Goal: Task Accomplishment & Management: Use online tool/utility

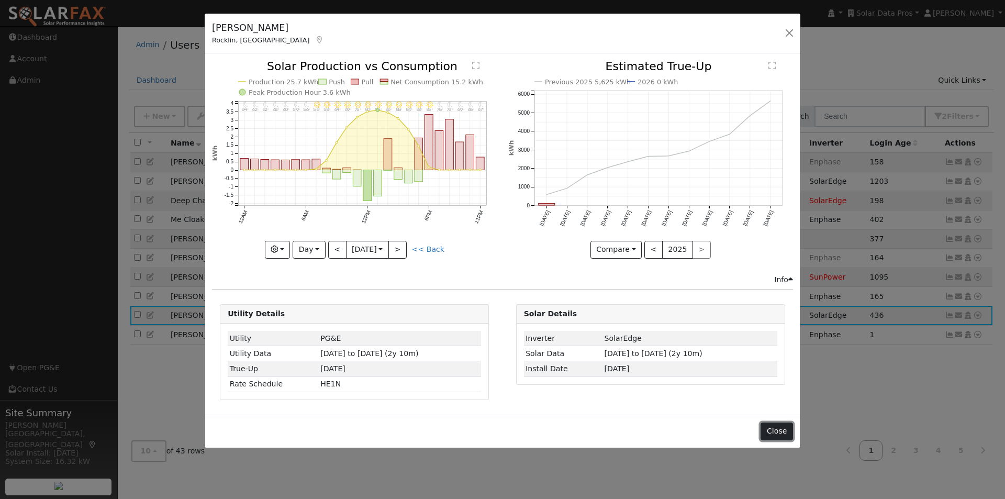
click at [781, 427] on button "Close" at bounding box center [777, 432] width 32 height 18
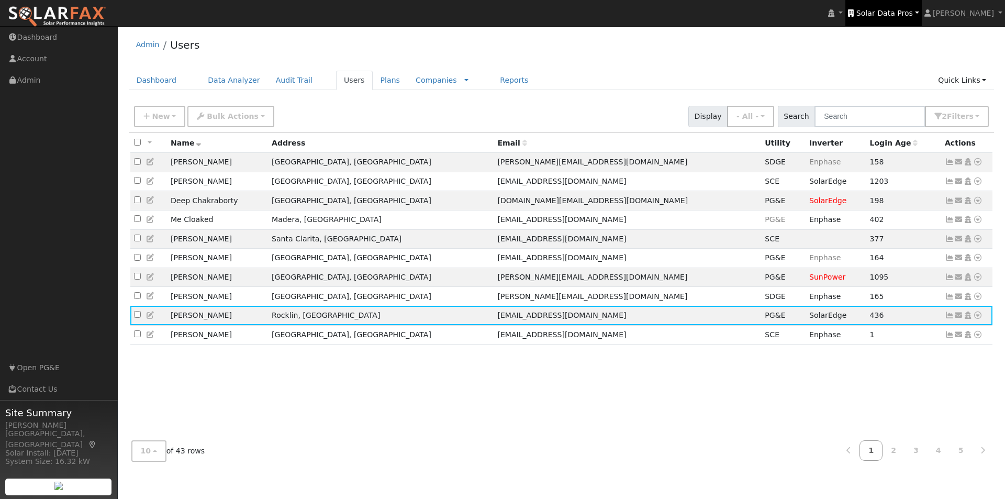
click at [914, 7] on link "Solar Data Pros" at bounding box center [884, 13] width 76 height 26
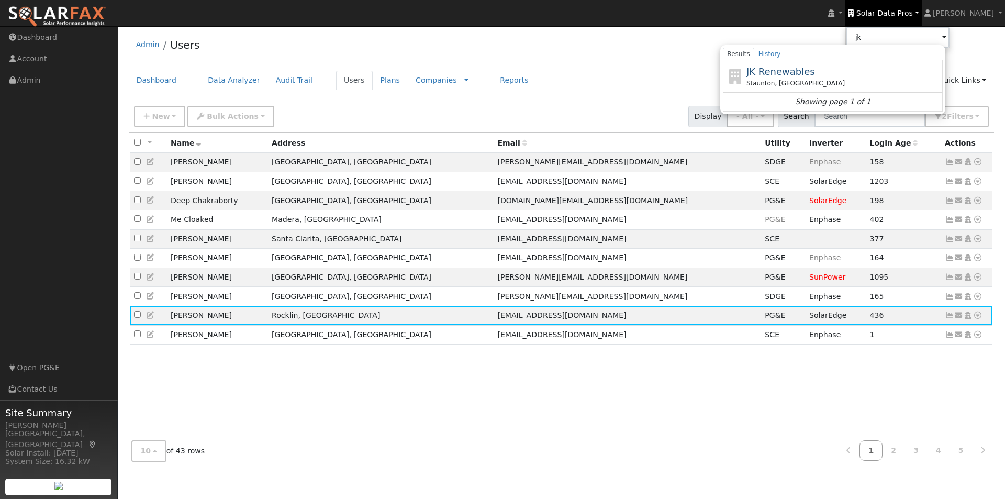
click at [804, 72] on span "JK Renewables" at bounding box center [781, 71] width 69 height 11
type input "JK Renewables"
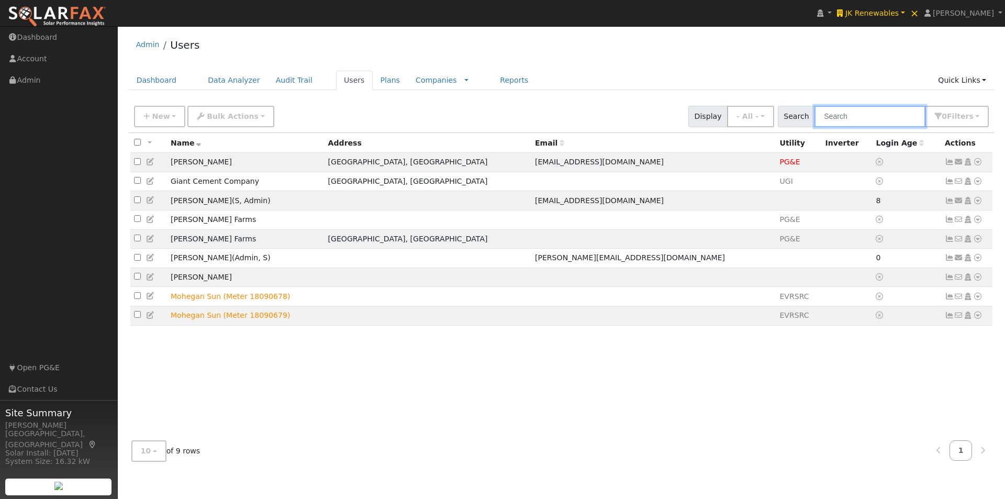
drag, startPoint x: 874, startPoint y: 118, endPoint x: 871, endPoint y: 111, distance: 7.5
click at [874, 117] on input "text" at bounding box center [870, 116] width 111 height 21
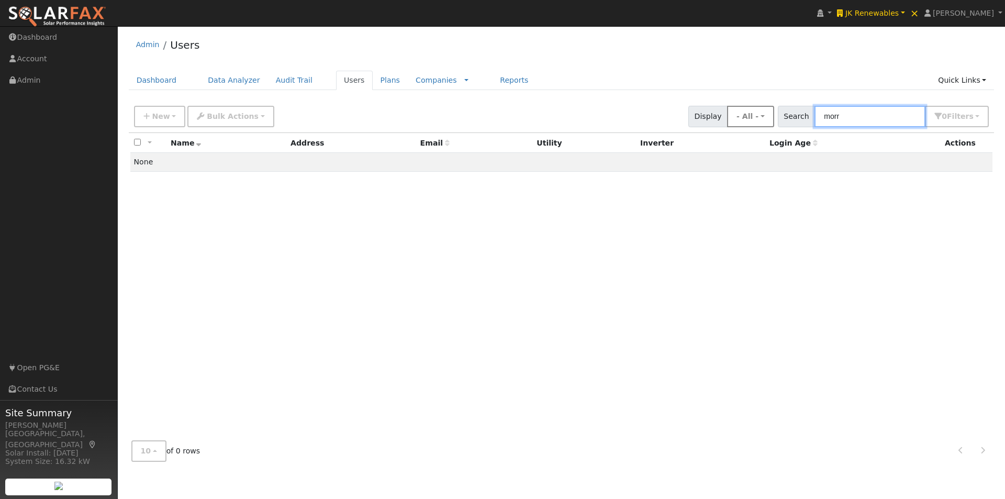
drag, startPoint x: 885, startPoint y: 121, endPoint x: 809, endPoint y: 91, distance: 81.8
click at [768, 114] on div "New Add User Quick Add Quick Connect Quick Convert Lead Bulk Actions Send Email…" at bounding box center [561, 114] width 859 height 25
paste input "Brangham"
type input "Brangham"
drag, startPoint x: 896, startPoint y: 123, endPoint x: 804, endPoint y: 103, distance: 94.2
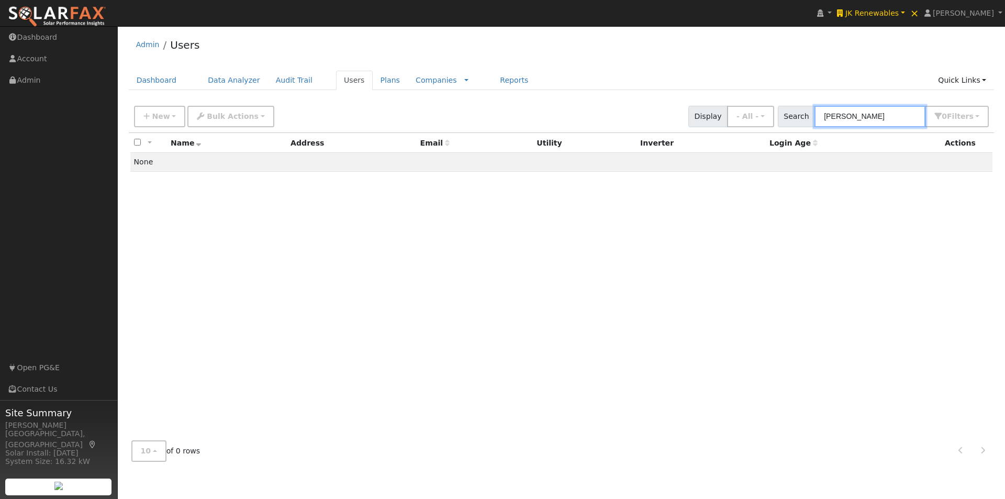
click at [810, 117] on div "Search Brangham 0 Filter s All Companies My accounts Has Subscription Role Show…" at bounding box center [884, 116] width 212 height 21
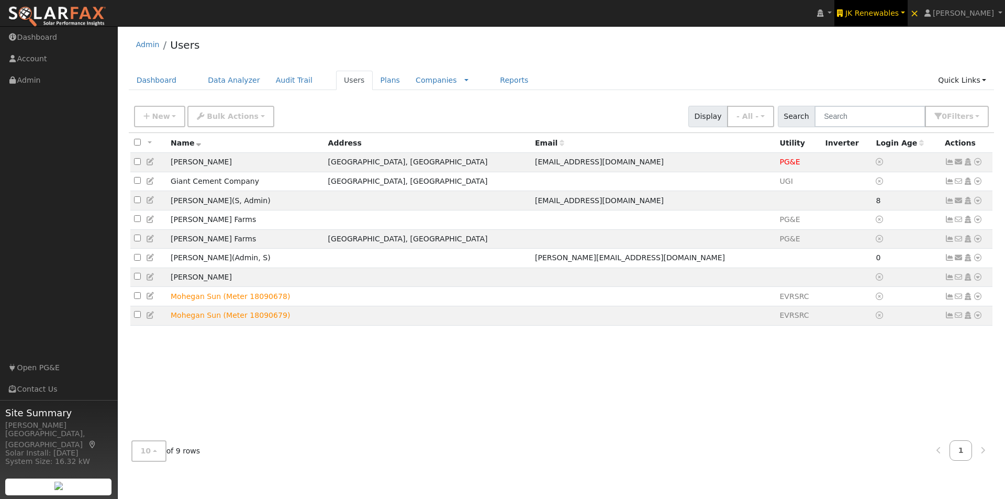
click at [899, 9] on span "JK Renewables" at bounding box center [872, 13] width 53 height 8
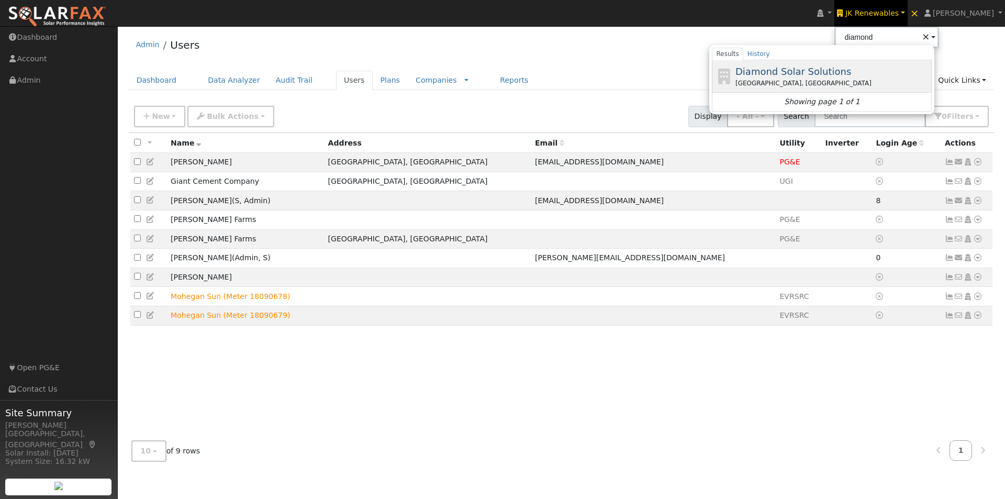
click at [807, 70] on span "Diamond Solar Solutions" at bounding box center [794, 71] width 116 height 11
type input "Diamond Solar Solutions"
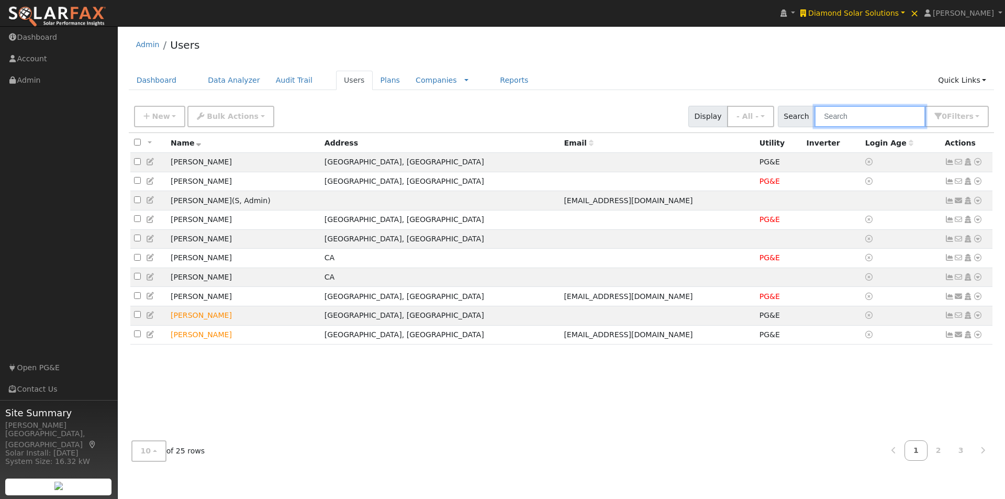
click at [871, 114] on input "text" at bounding box center [870, 116] width 111 height 21
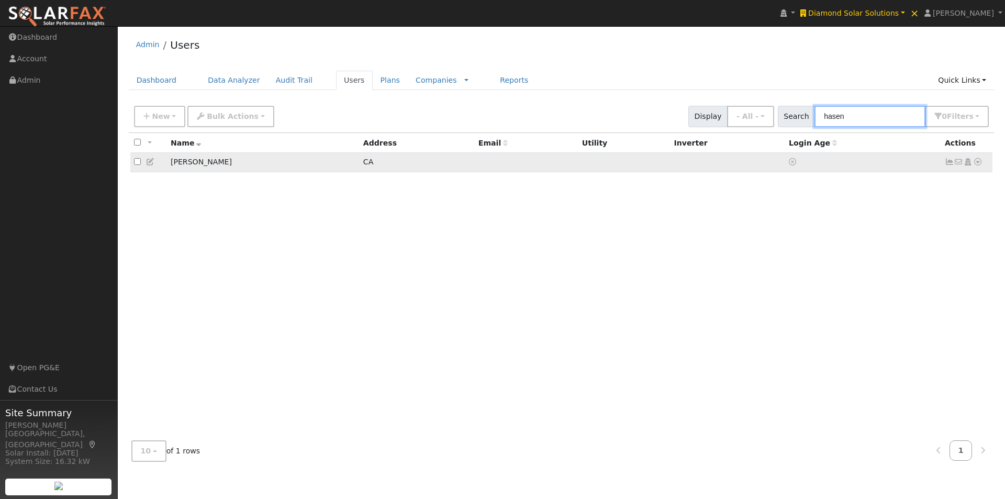
type input "hasen"
click at [979, 162] on icon at bounding box center [977, 161] width 9 height 7
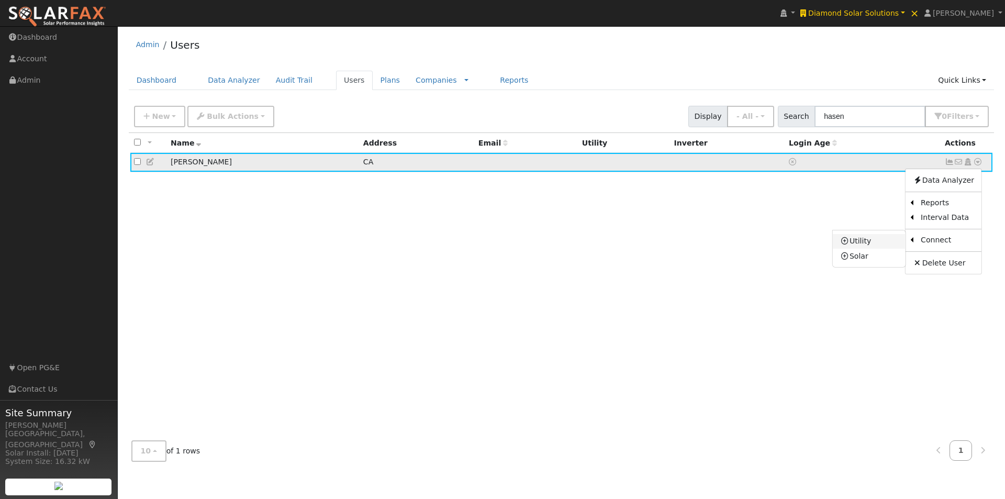
click at [862, 240] on link "Utility" at bounding box center [869, 241] width 73 height 15
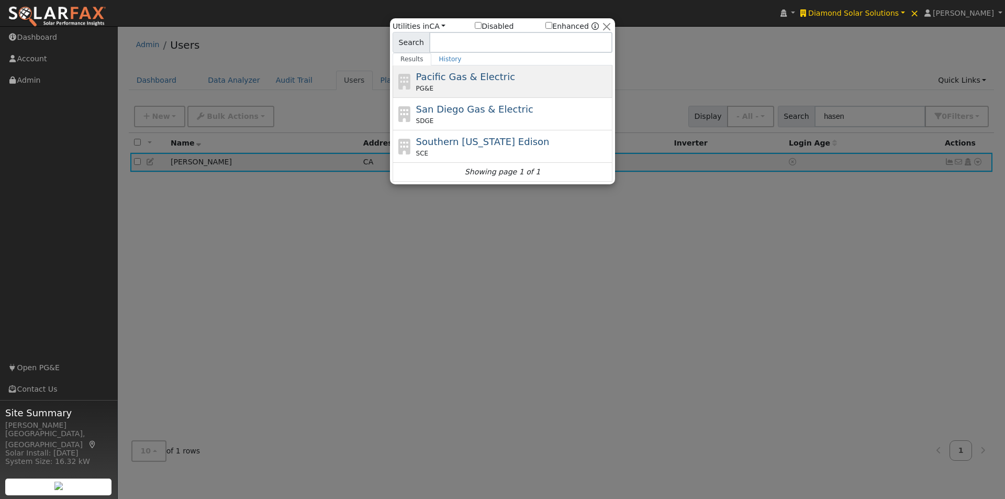
click at [435, 78] on span "Pacific Gas & Electric" at bounding box center [465, 76] width 99 height 11
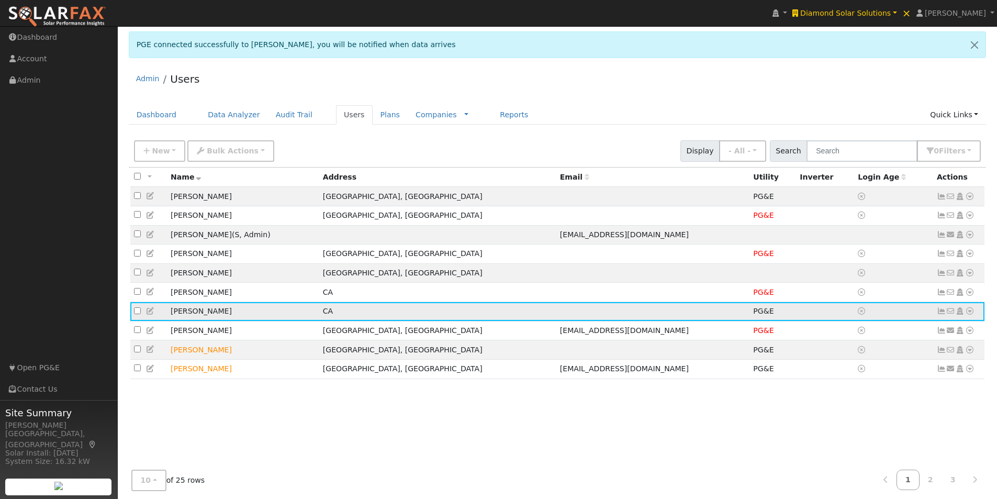
click at [971, 315] on icon at bounding box center [969, 310] width 9 height 7
click at [927, 335] on link "Data Analyzer" at bounding box center [936, 329] width 76 height 15
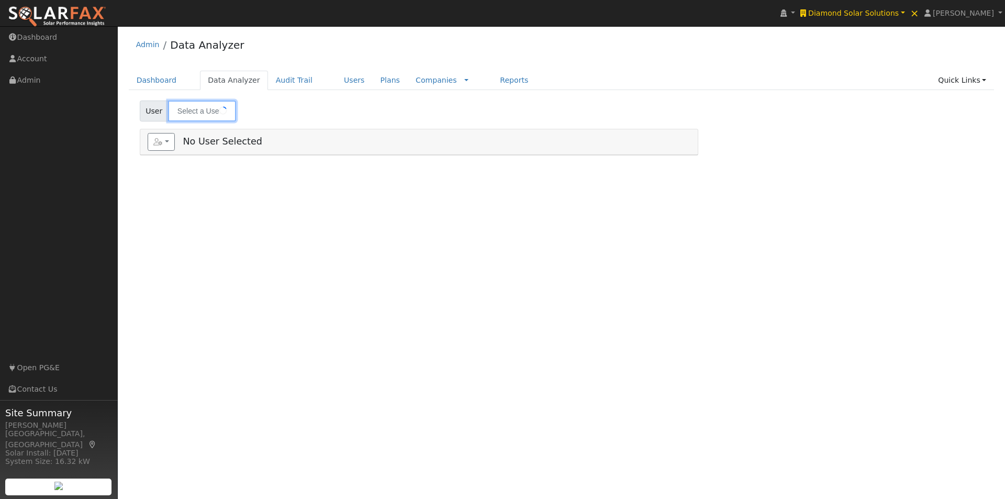
type input "[PERSON_NAME]"
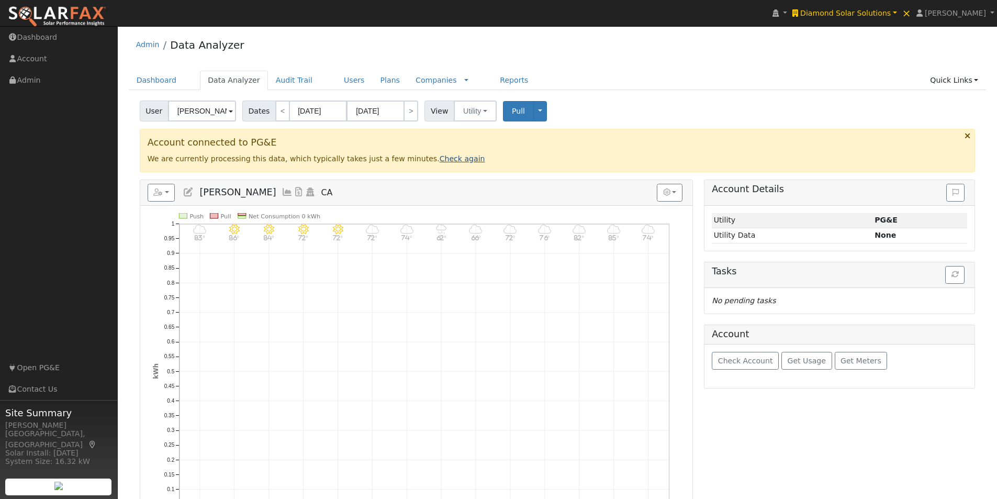
click at [440, 161] on link "Check again" at bounding box center [463, 158] width 46 height 8
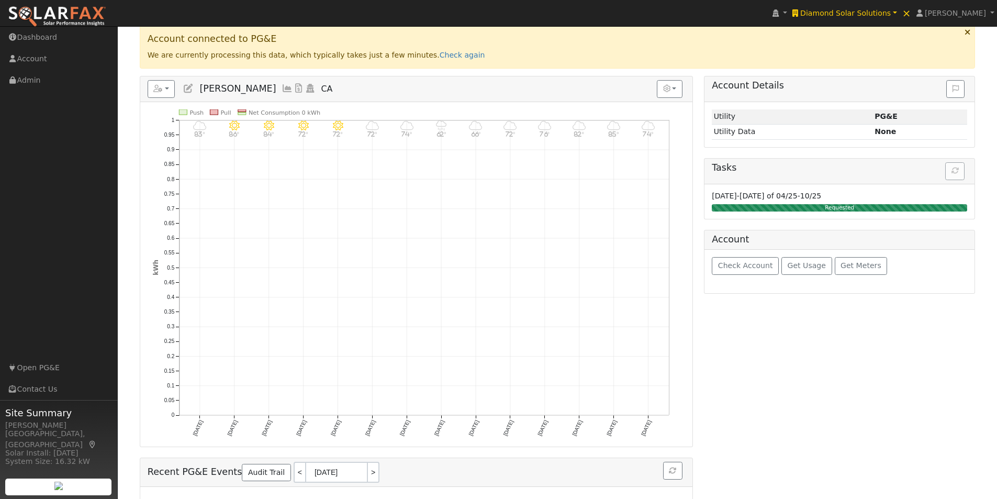
scroll to position [105, 0]
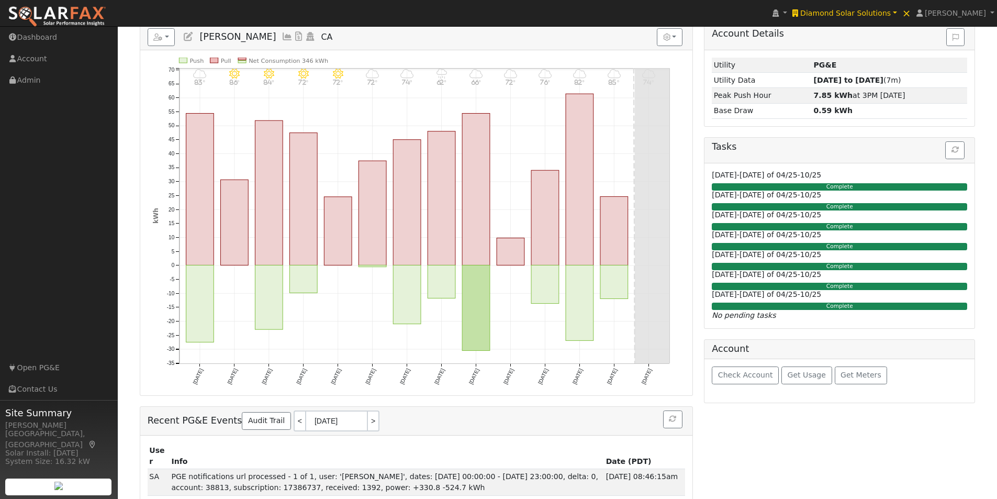
click at [736, 365] on div "Check Account Get Usage Get Meters" at bounding box center [840, 380] width 270 height 43
click at [731, 377] on span "Check Account" at bounding box center [745, 375] width 55 height 8
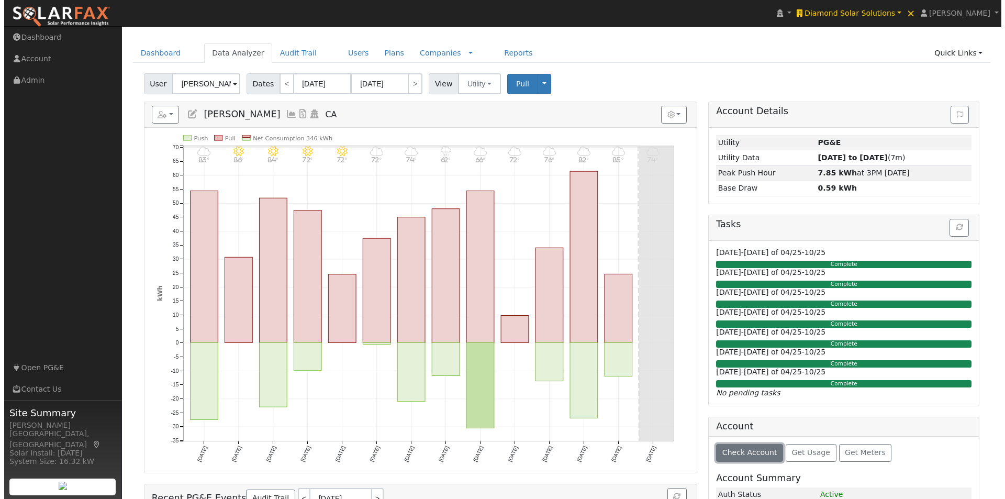
scroll to position [0, 0]
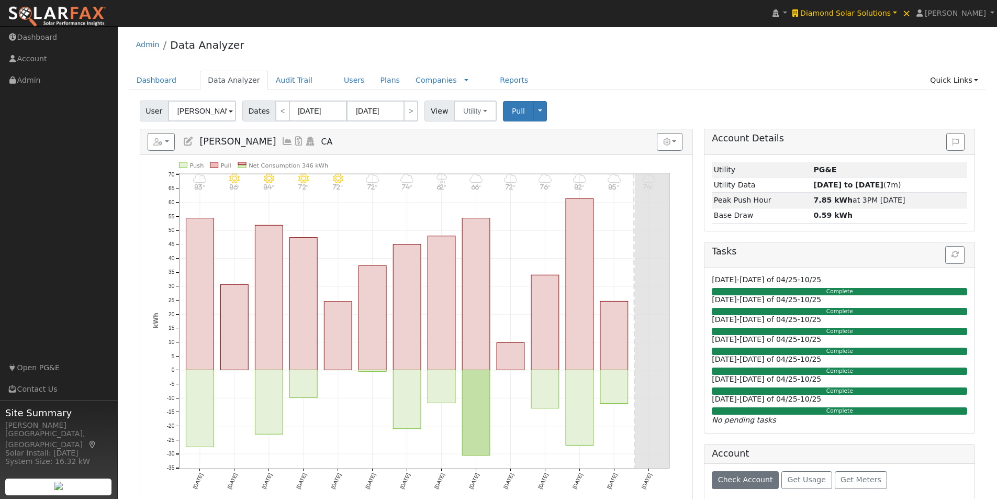
click at [282, 140] on icon at bounding box center [288, 141] width 12 height 9
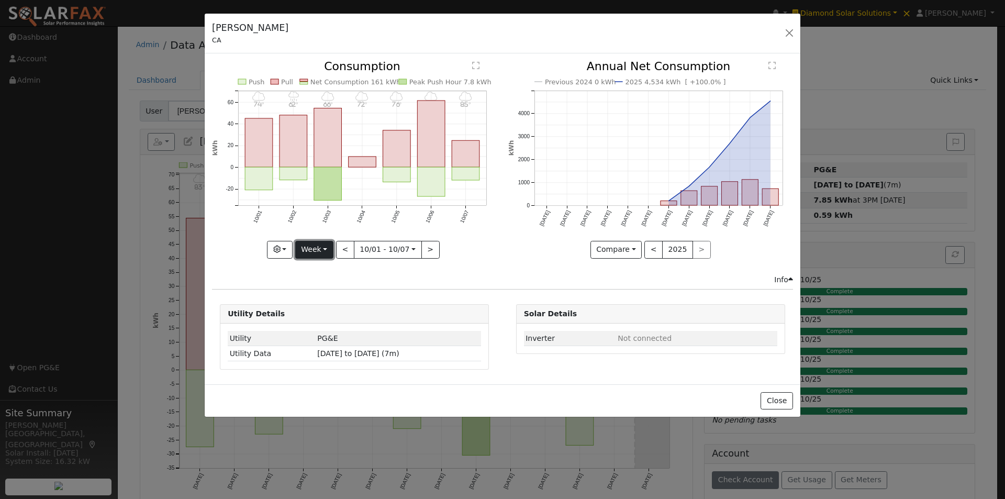
click at [322, 254] on button "Week" at bounding box center [314, 250] width 38 height 18
click at [317, 316] on link "Year" at bounding box center [332, 315] width 73 height 15
type input "2024-10-01"
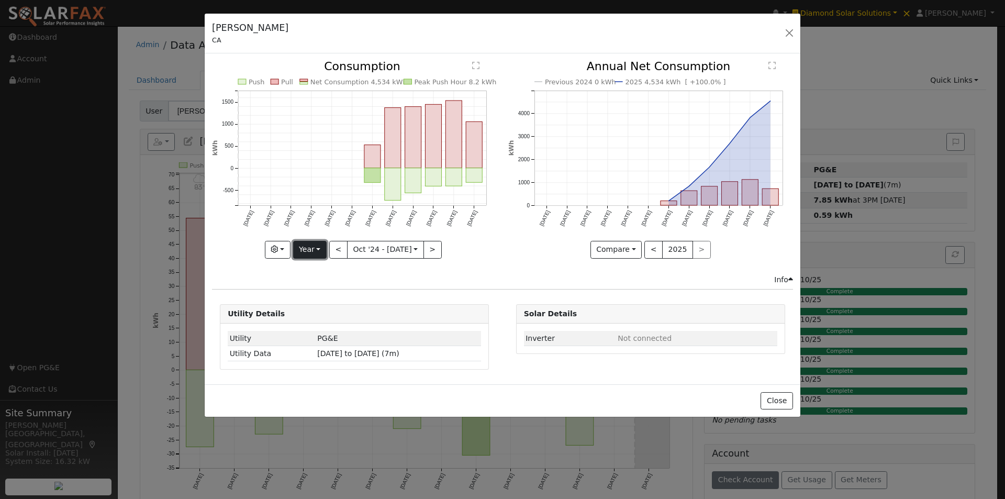
click at [308, 249] on button "Year" at bounding box center [310, 250] width 34 height 18
click at [321, 329] on link "Custom" at bounding box center [330, 330] width 73 height 15
click at [439, 248] on button "month" at bounding box center [447, 250] width 41 height 18
click at [442, 283] on link "Day" at bounding box center [464, 286] width 73 height 15
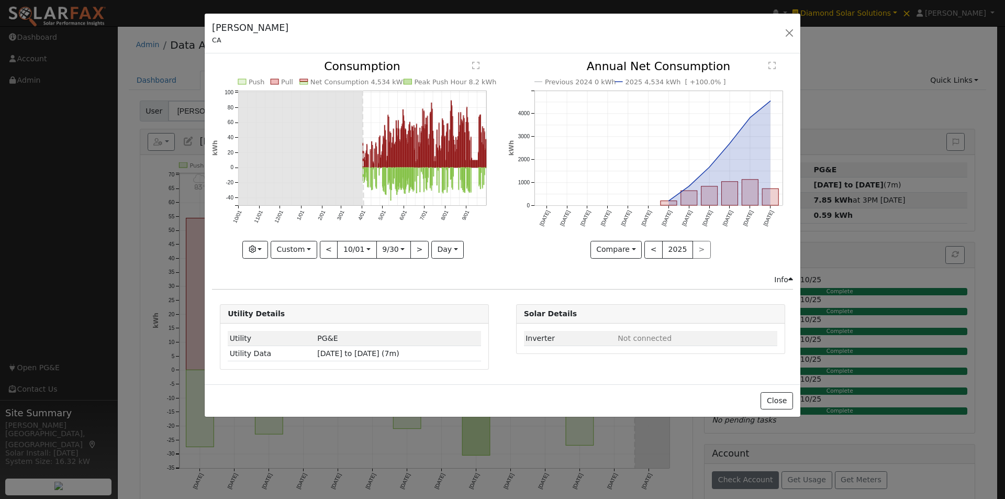
click at [399, 246] on div "Push Pull Net Consumption 4,534 kWh Peak Push Hour 8.2 kWh 10/01 11/01 12/01 1/…" at bounding box center [354, 159] width 285 height 197
click at [402, 248] on input "2025-09-30" at bounding box center [394, 249] width 34 height 17
click at [526, 270] on icon at bounding box center [528, 270] width 7 height 7
select select "9"
click at [436, 320] on span "7" at bounding box center [433, 322] width 20 height 20
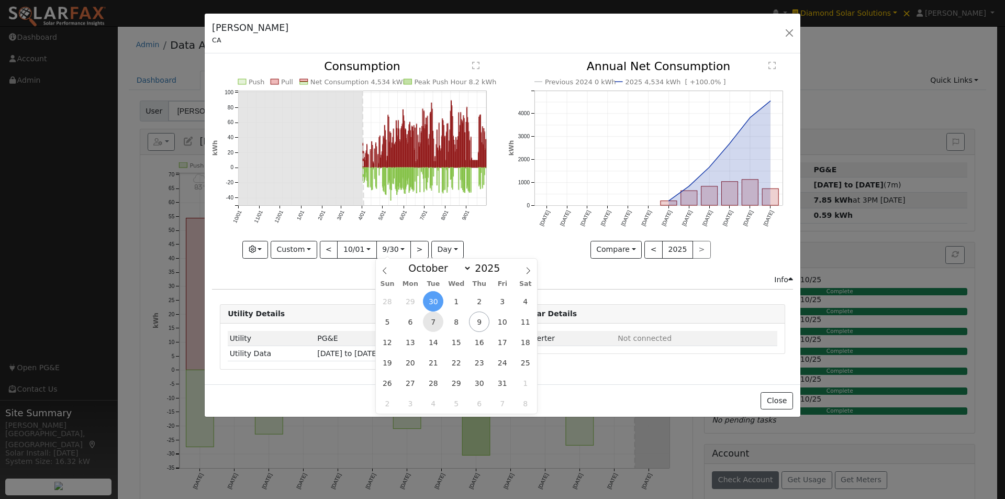
type input "[DATE]"
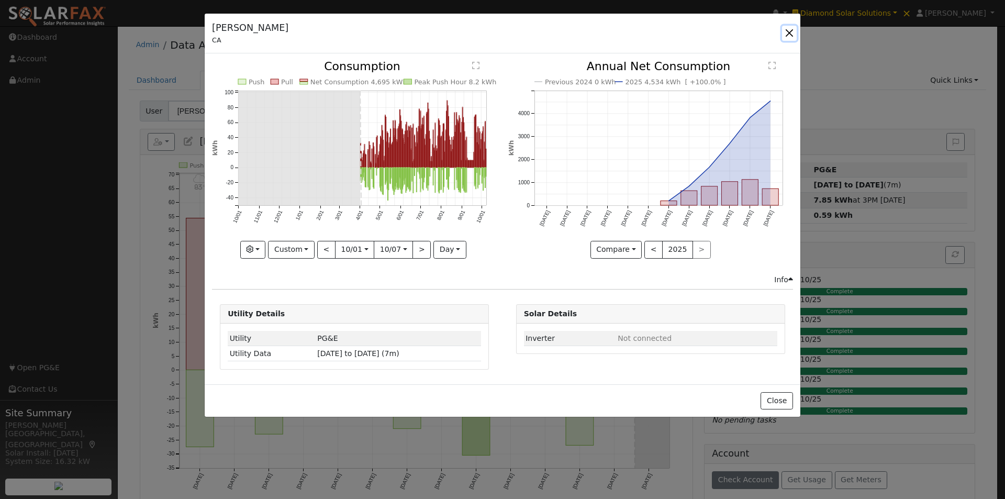
click at [789, 33] on button "button" at bounding box center [789, 33] width 15 height 15
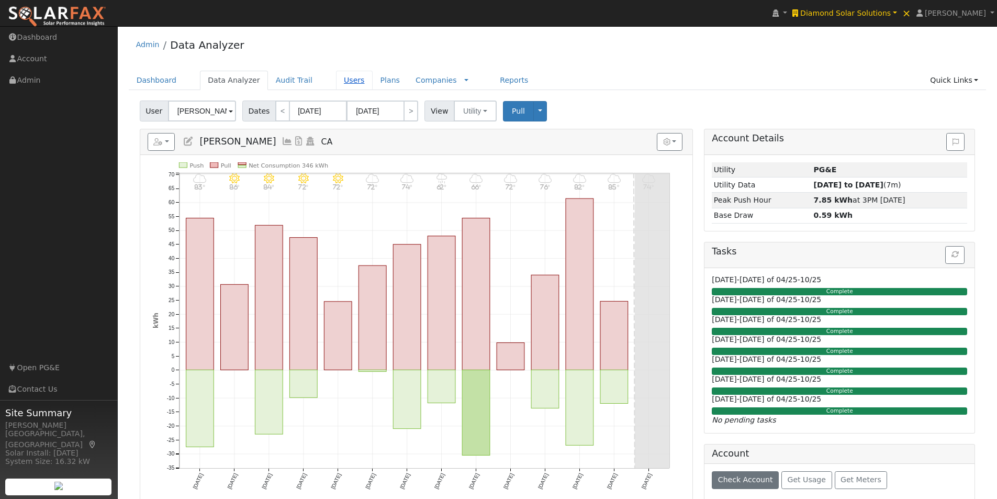
click at [337, 77] on link "Users" at bounding box center [354, 80] width 37 height 19
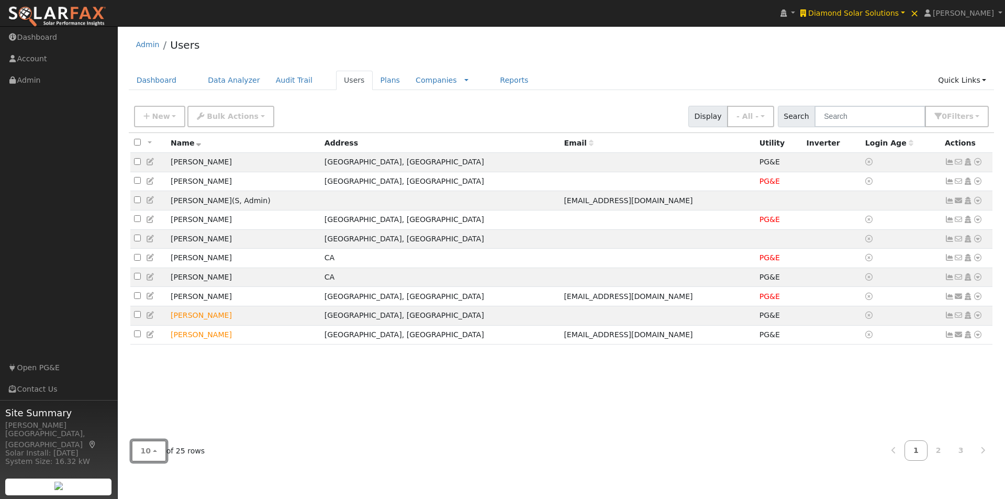
click at [146, 452] on span "10" at bounding box center [146, 451] width 10 height 8
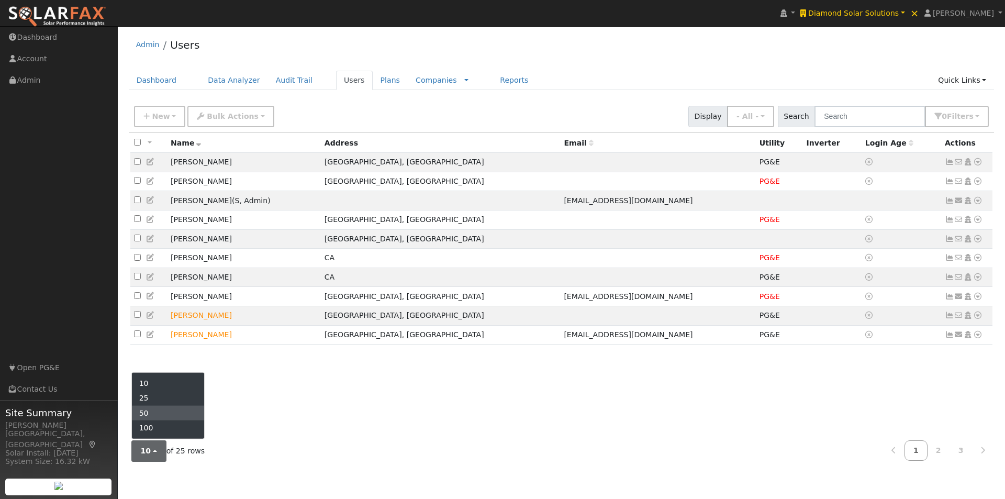
click at [152, 415] on link "50" at bounding box center [168, 413] width 73 height 15
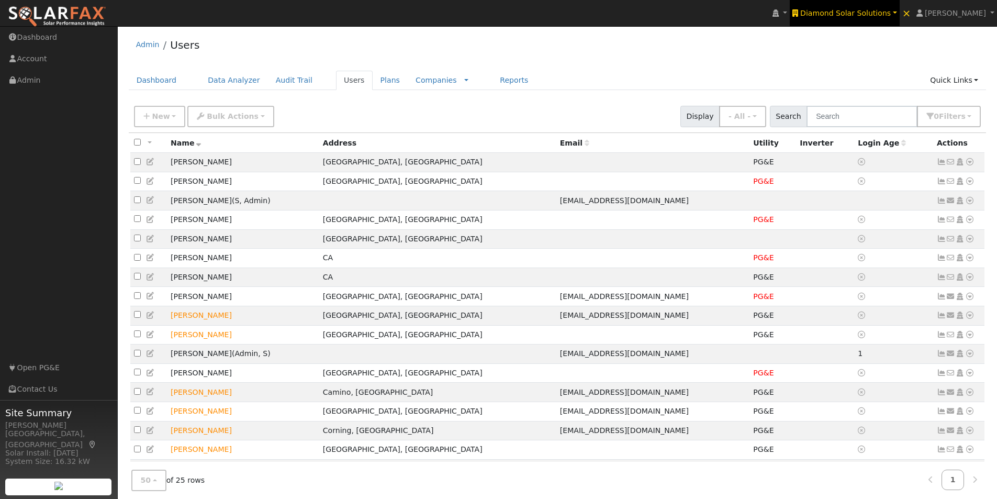
click at [855, 9] on span "Diamond Solar Solutions" at bounding box center [846, 13] width 91 height 8
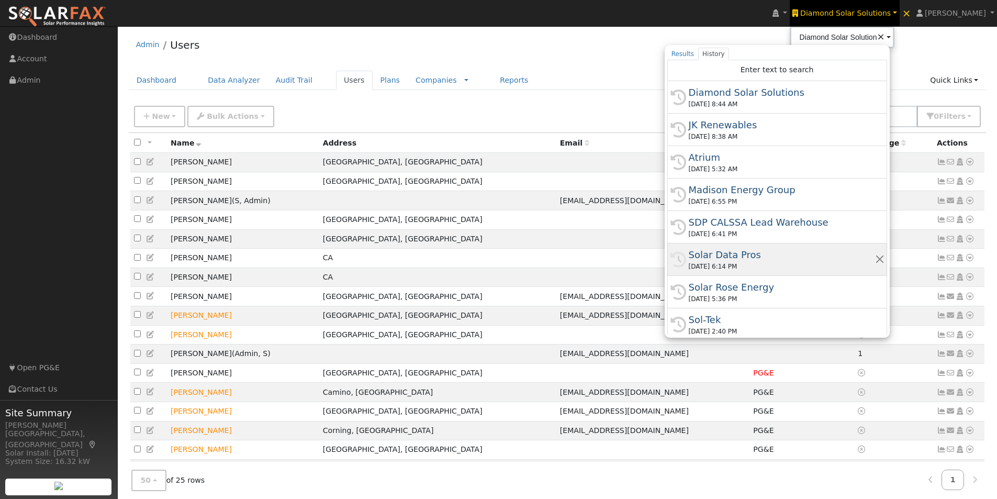
click at [738, 250] on div "Solar Data Pros" at bounding box center [782, 255] width 186 height 14
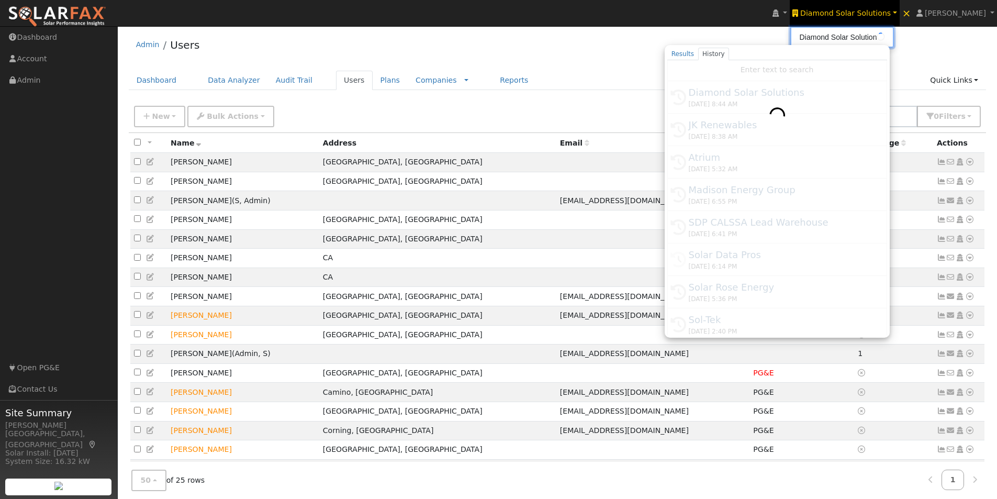
type input "Solar Data Pros"
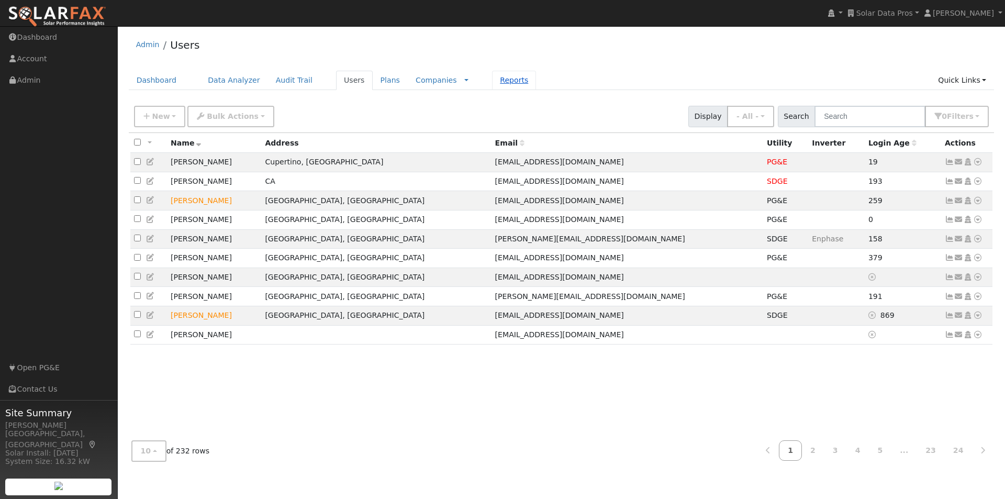
click at [492, 80] on link "Reports" at bounding box center [514, 80] width 44 height 19
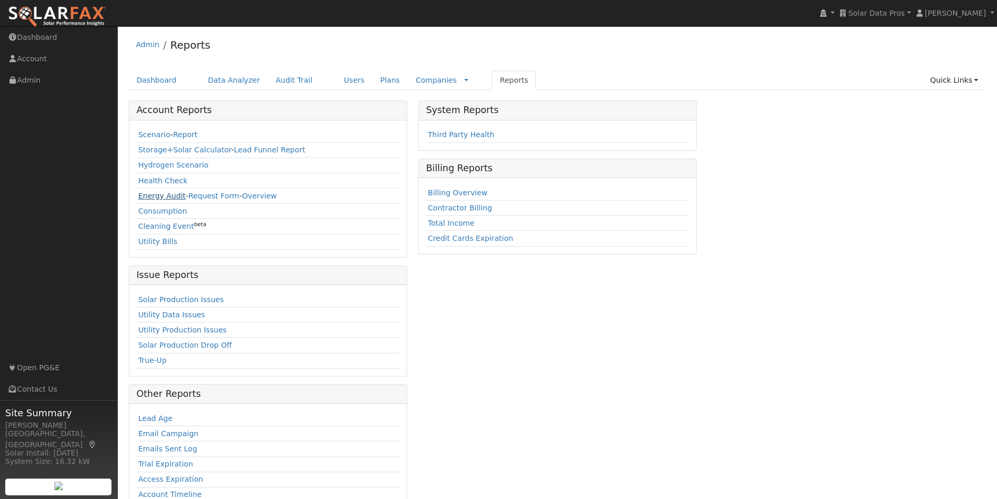
click at [150, 196] on link "Energy Audit" at bounding box center [162, 196] width 48 height 8
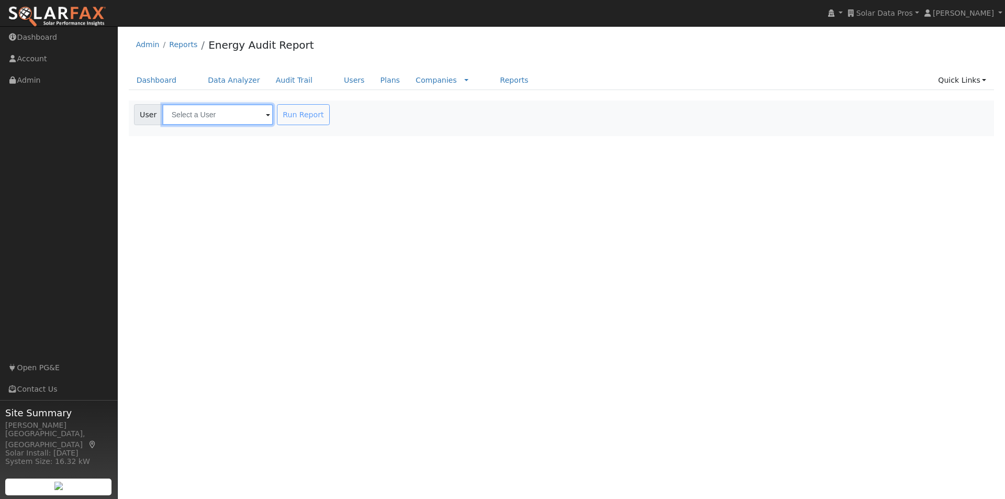
click at [250, 118] on input "text" at bounding box center [217, 114] width 111 height 21
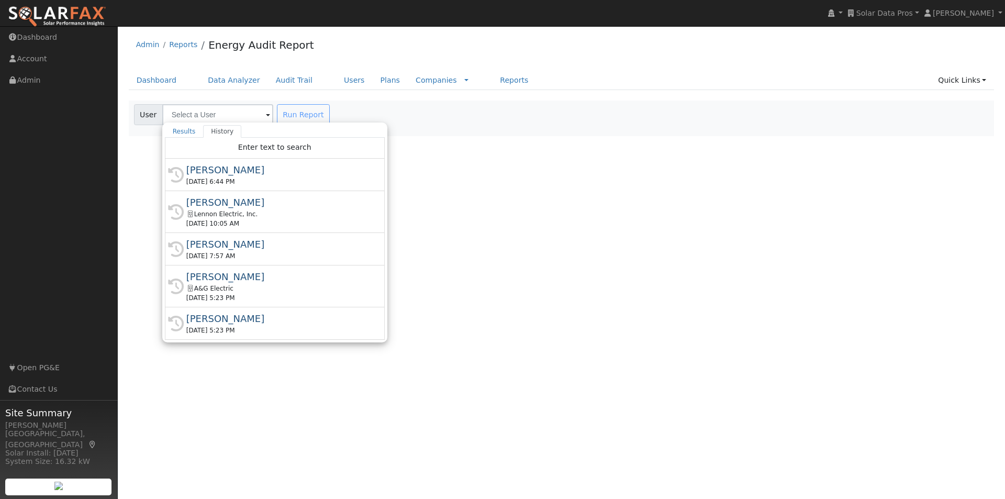
click at [225, 169] on div "[PERSON_NAME]" at bounding box center [279, 170] width 186 height 14
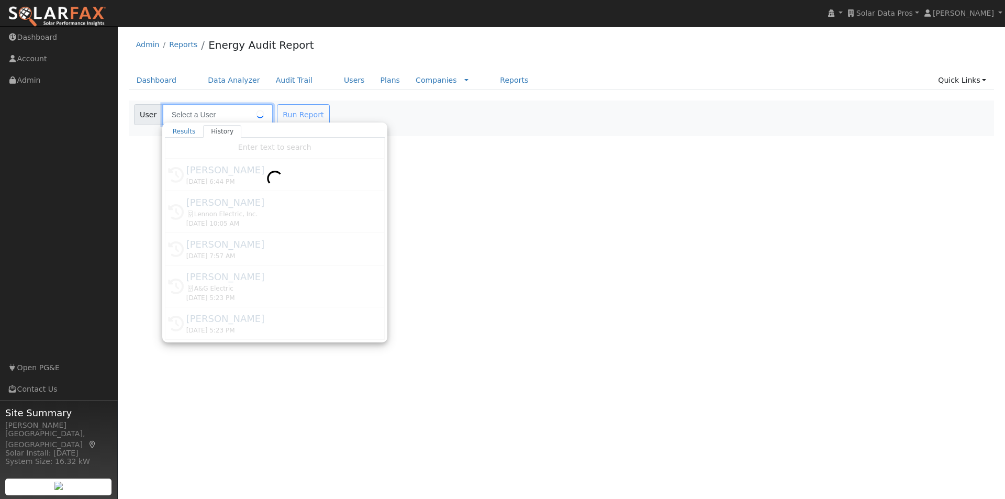
type input "[PERSON_NAME]"
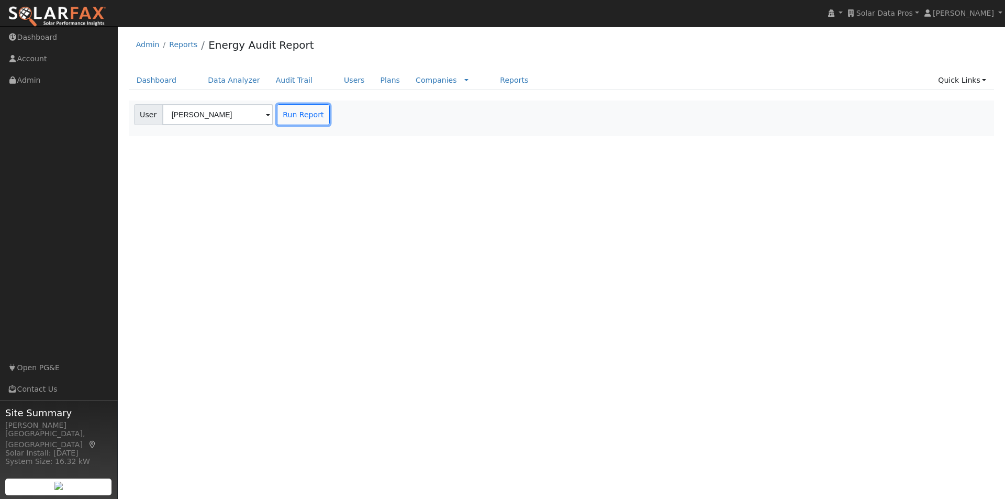
click at [292, 113] on button "Run Report" at bounding box center [303, 114] width 53 height 21
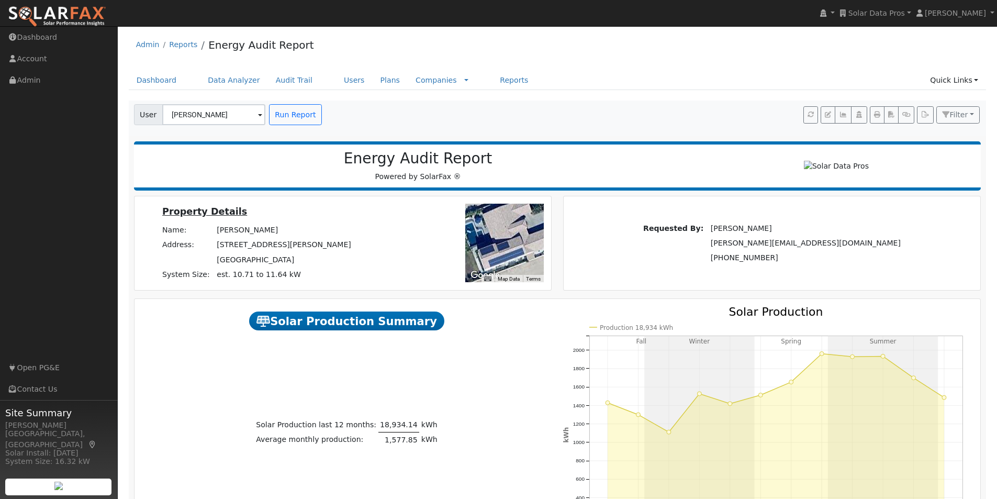
drag, startPoint x: 506, startPoint y: 254, endPoint x: 497, endPoint y: 223, distance: 33.2
click at [497, 223] on div at bounding box center [504, 243] width 79 height 79
click at [842, 113] on icon "button" at bounding box center [843, 115] width 8 height 6
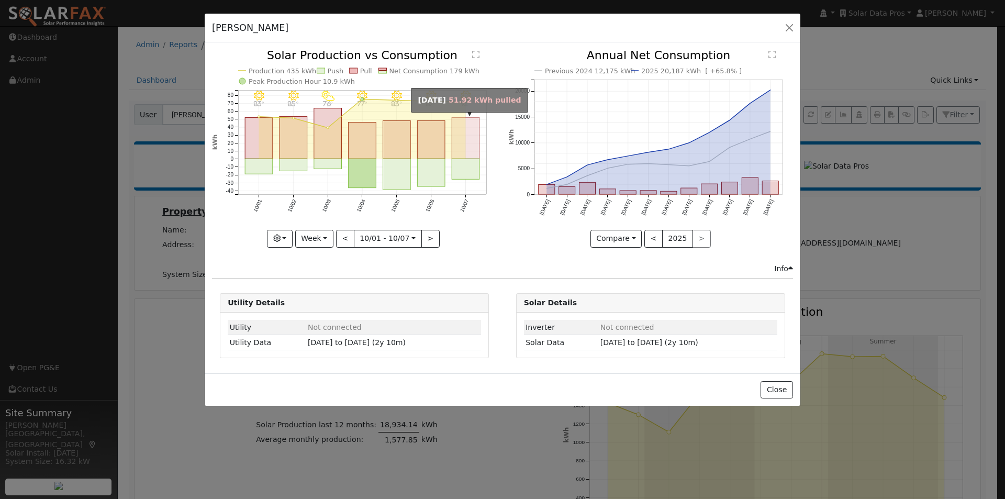
click at [465, 137] on rect "onclick=""" at bounding box center [466, 138] width 28 height 41
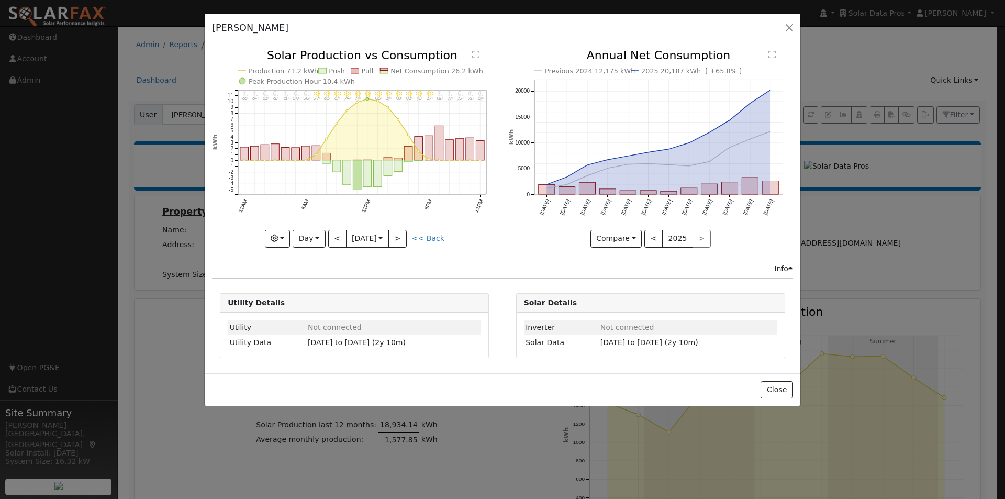
click at [418, 73] on text "Net Consumption 26.2 kWh" at bounding box center [437, 71] width 93 height 8
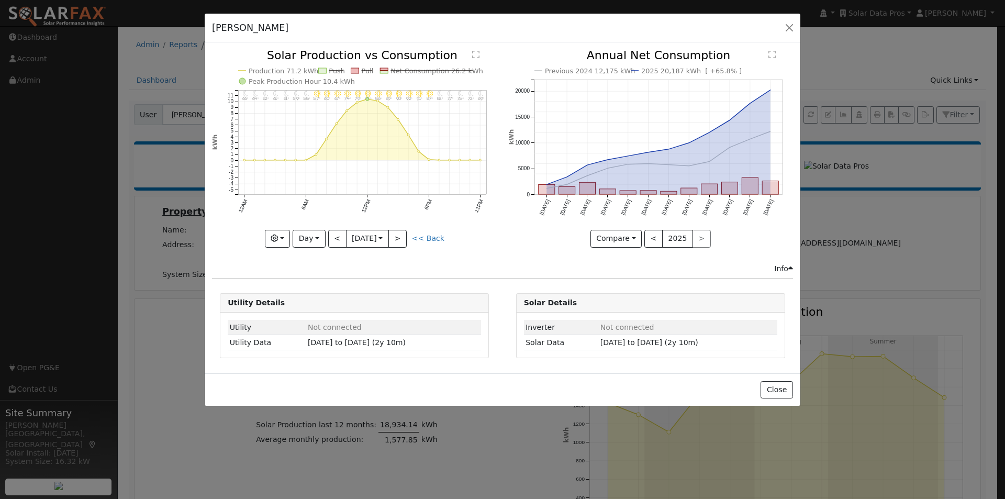
click at [412, 68] on text "Net Consumption 26.2 kWh" at bounding box center [437, 71] width 93 height 8
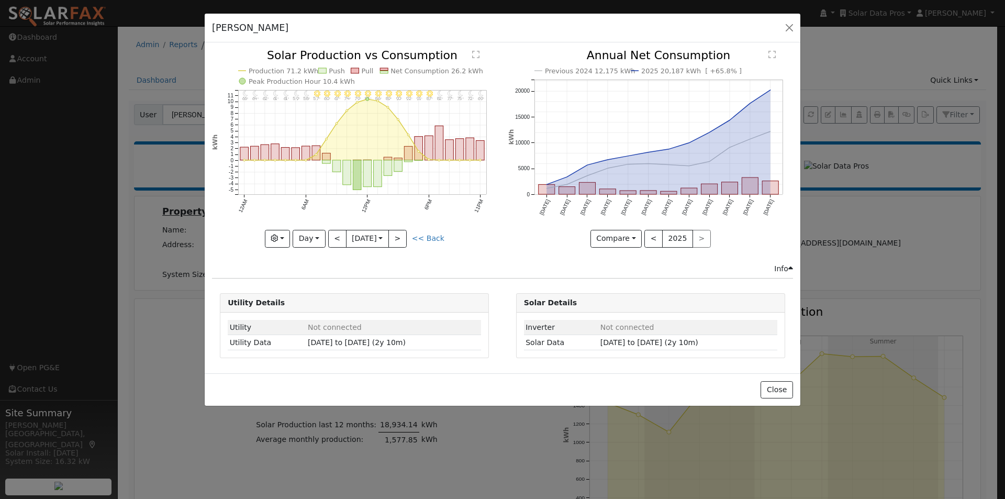
click at [290, 68] on text "Production 71.2 kWh" at bounding box center [284, 71] width 70 height 8
click at [286, 69] on text "Production 71.2 kWh" at bounding box center [284, 71] width 70 height 8
click at [308, 241] on button "Day" at bounding box center [309, 239] width 32 height 18
click at [315, 275] on link "Week" at bounding box center [329, 275] width 73 height 15
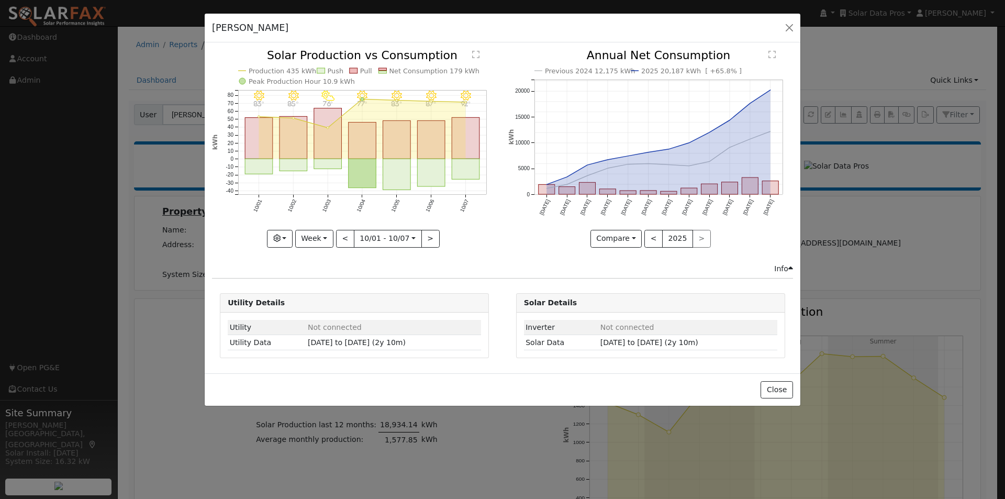
click at [404, 69] on text "Net Consumption 179 kWh" at bounding box center [435, 71] width 91 height 8
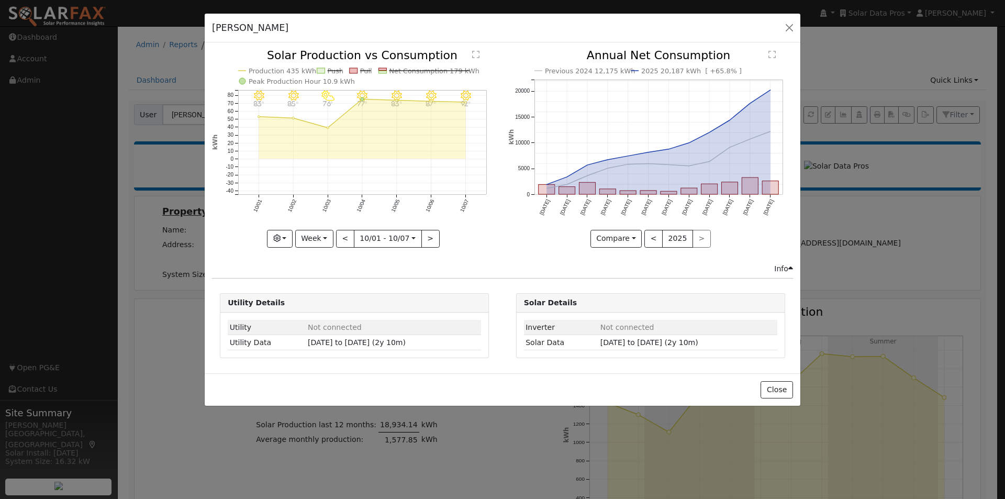
click at [400, 68] on text "Net Consumption 179 kWh" at bounding box center [435, 71] width 91 height 8
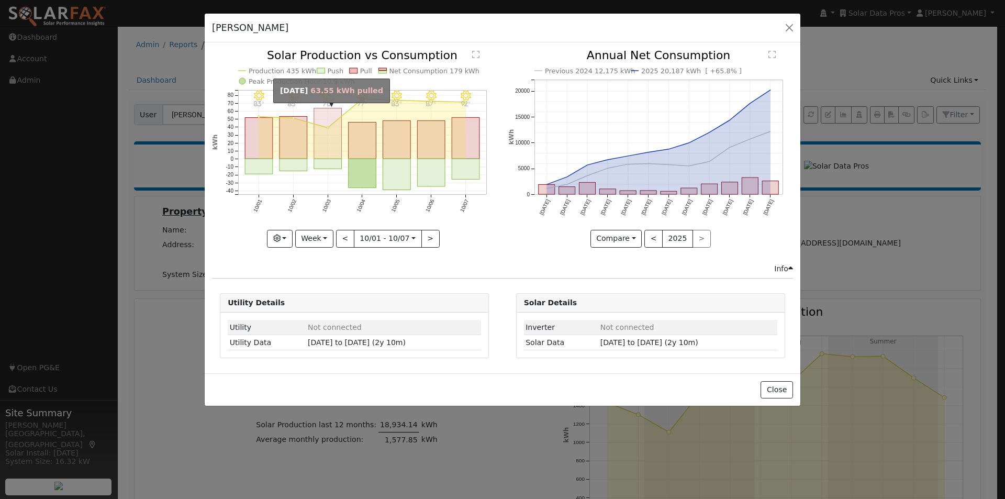
click at [326, 112] on rect "onclick=""" at bounding box center [328, 133] width 28 height 51
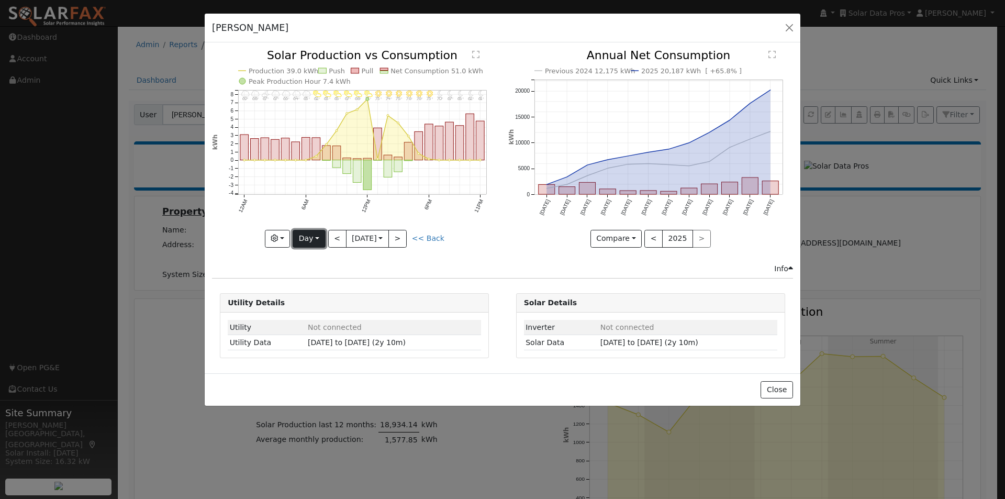
click at [312, 237] on button "Day" at bounding box center [309, 239] width 32 height 18
click at [310, 304] on link "Year" at bounding box center [329, 304] width 73 height 15
type input "[DATE]"
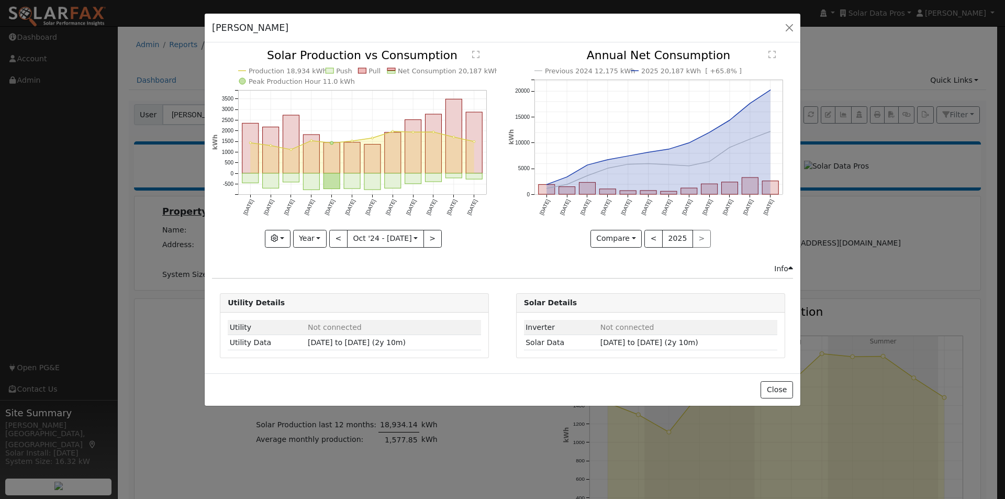
click at [428, 69] on text "Net Consumption 20,187 kWh" at bounding box center [448, 71] width 101 height 8
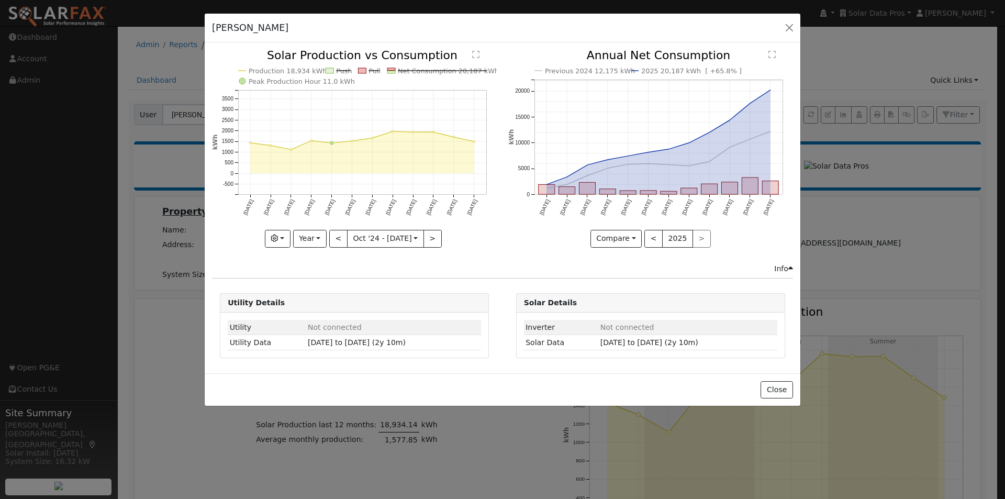
click at [444, 69] on text "Net Consumption 20,187 kWh" at bounding box center [448, 71] width 101 height 8
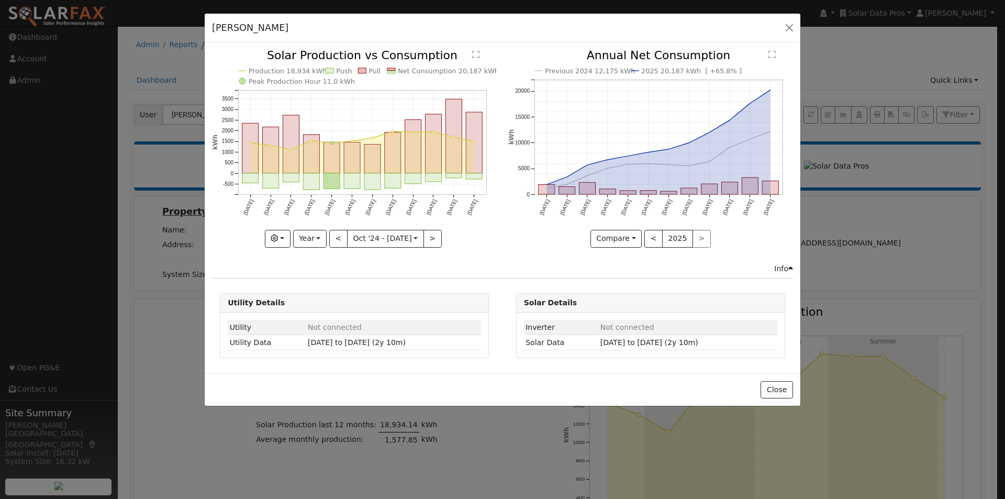
click at [286, 71] on text "Production 18,934 kWh" at bounding box center [288, 71] width 79 height 8
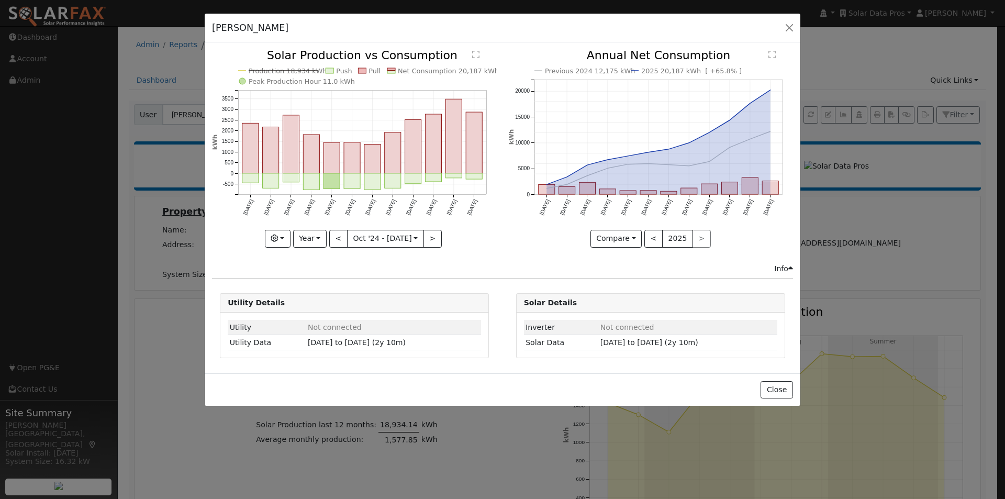
click at [295, 70] on text "Production 18,934 kWh" at bounding box center [288, 71] width 79 height 8
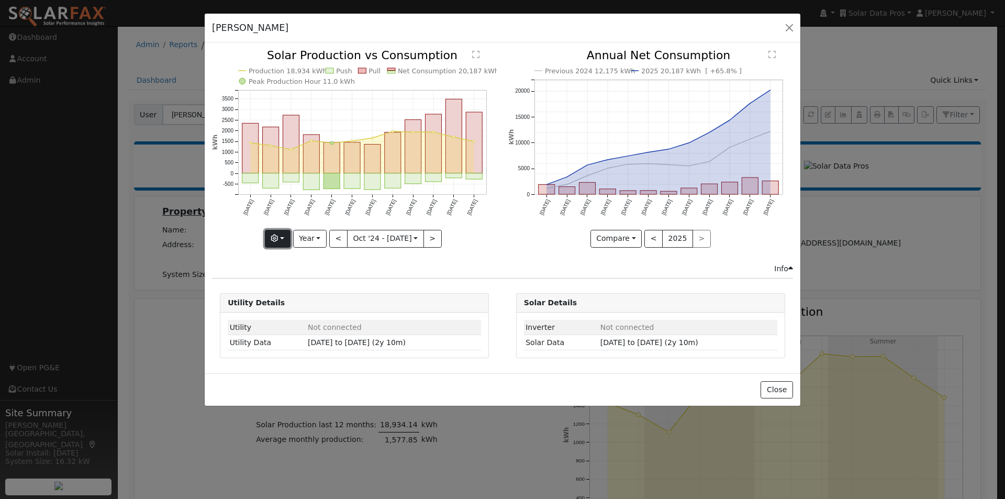
click at [283, 237] on button "button" at bounding box center [278, 239] width 26 height 18
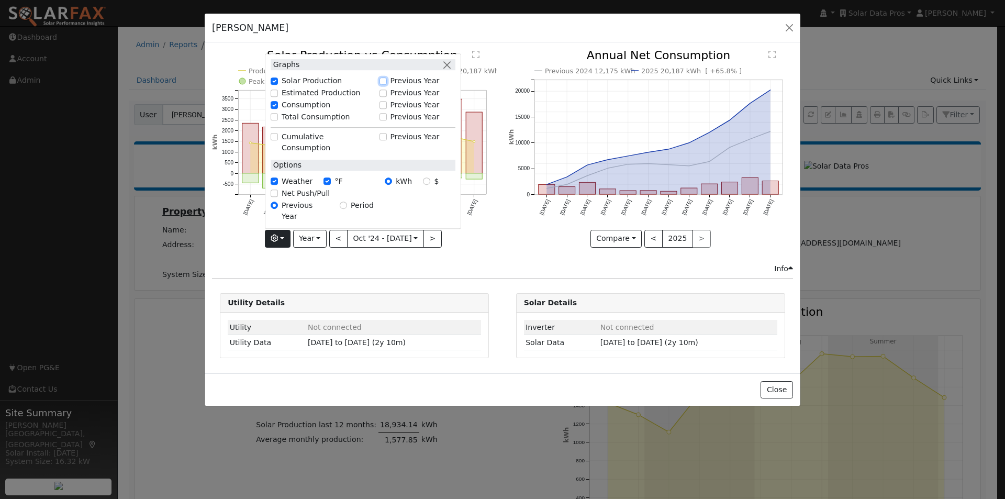
click at [386, 85] on input "Previous Year" at bounding box center [383, 80] width 7 height 7
click at [504, 224] on div "Previous 2024 12,175 kWh 2025 20,187 kWh [ +65.8% ] [DATE] Nov '[DATE] Jan '[DA…" at bounding box center [651, 156] width 296 height 213
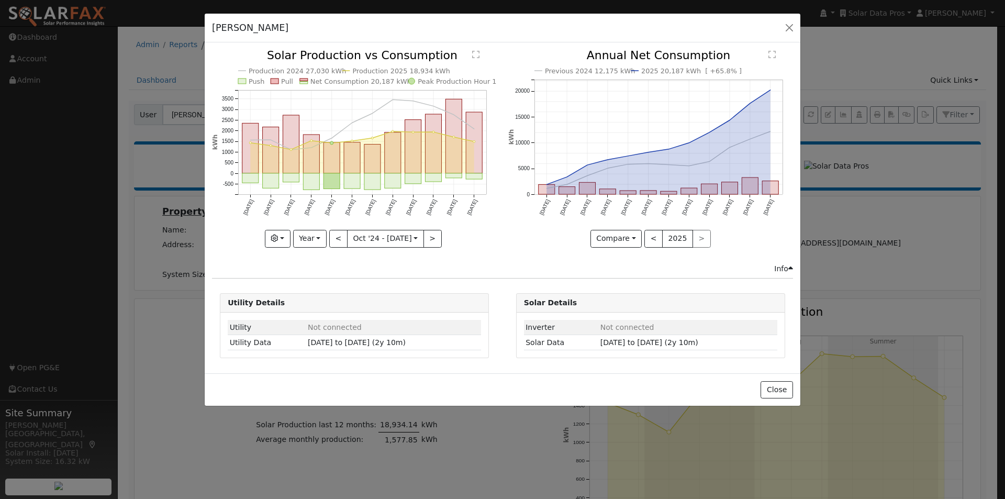
click at [350, 77] on text "Net Consumption 20,187 kWh" at bounding box center [360, 81] width 101 height 8
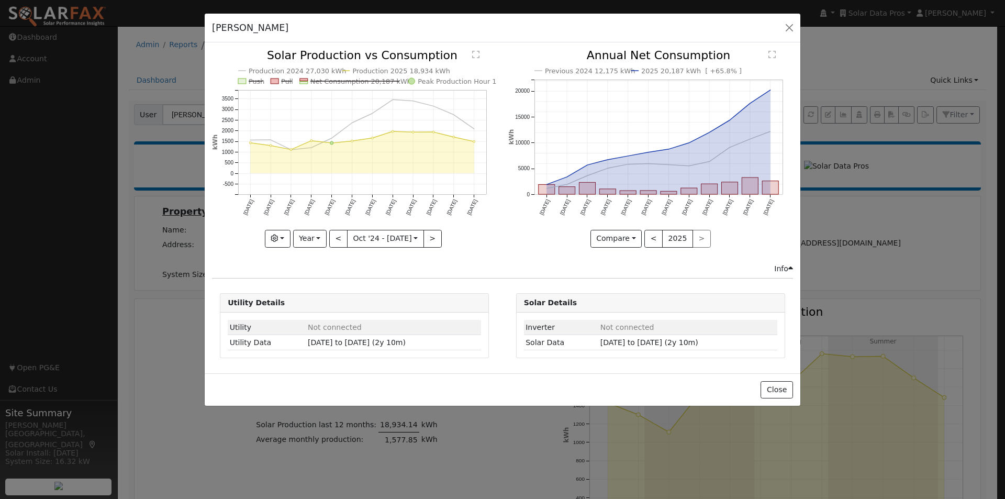
click at [356, 81] on line at bounding box center [355, 81] width 90 height 0
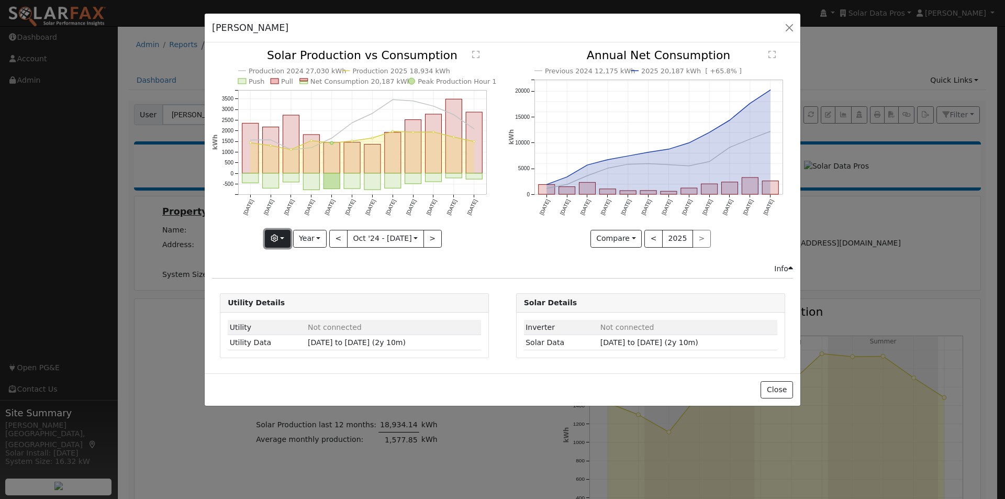
click at [285, 238] on button "button" at bounding box center [278, 239] width 26 height 18
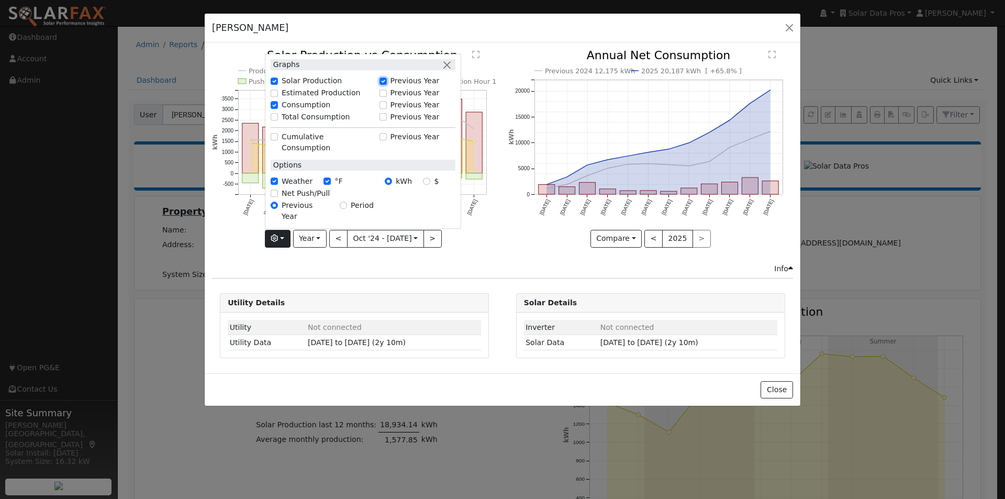
click at [385, 85] on input "Previous Year" at bounding box center [383, 80] width 7 height 7
checkbox input "false"
click at [524, 230] on icon "Previous 2024 12,175 kWh 2025 20,187 kWh [ +65.8% ] [DATE] Nov '[DATE] Jan '[DA…" at bounding box center [650, 145] width 285 height 191
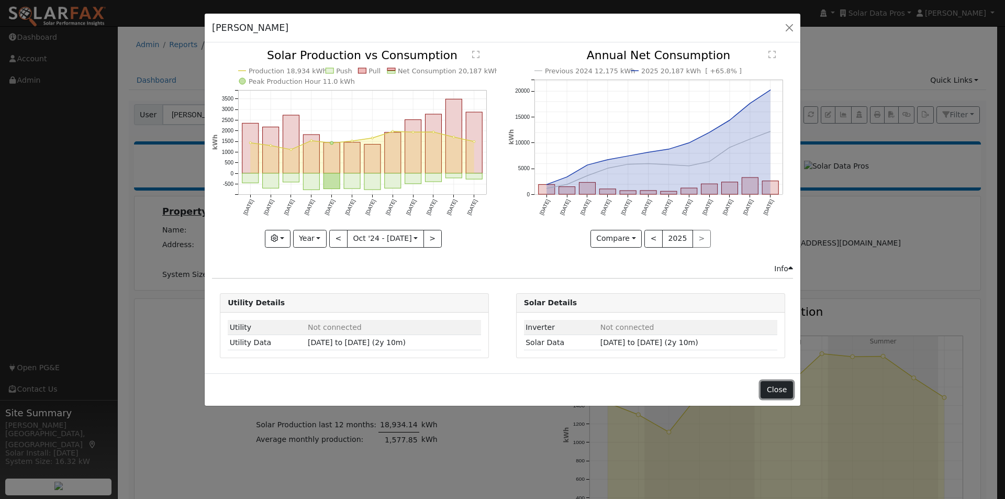
click at [779, 388] on button "Close" at bounding box center [777, 390] width 32 height 18
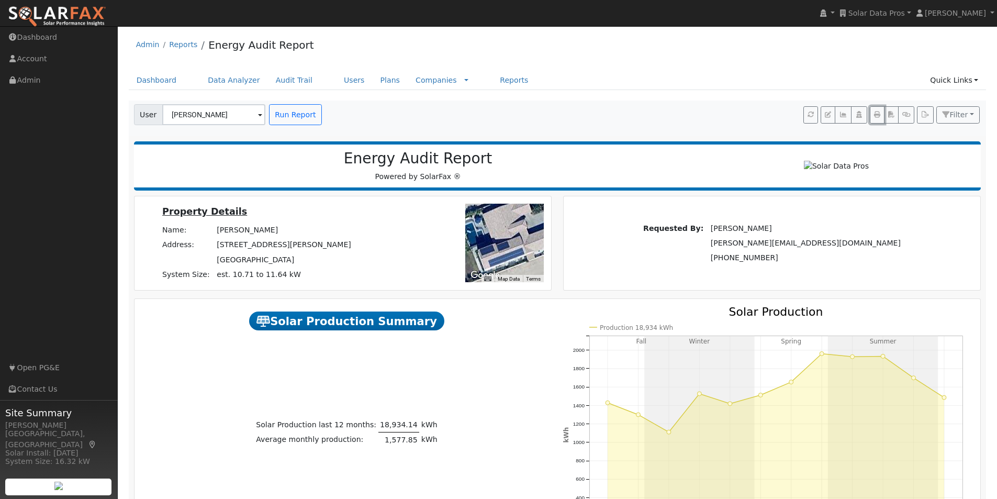
drag, startPoint x: 876, startPoint y: 114, endPoint x: 820, endPoint y: 432, distance: 323.1
click at [879, 114] on icon "button" at bounding box center [877, 115] width 6 height 6
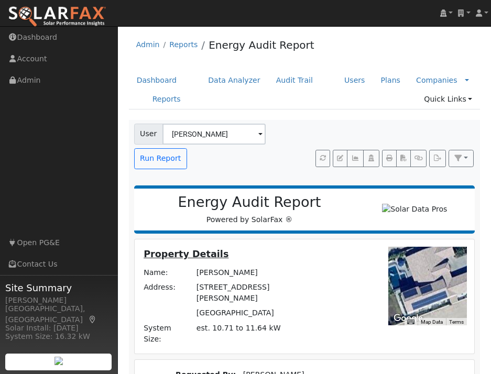
drag, startPoint x: 245, startPoint y: 368, endPoint x: 237, endPoint y: 381, distance: 15.1
click at [242, 353] on div "Property Details Name: [PERSON_NAME] Address: [STREET_ADDRESS][PERSON_NAME] Sys…" at bounding box center [305, 296] width 340 height 114
